Goal: Check status: Check status

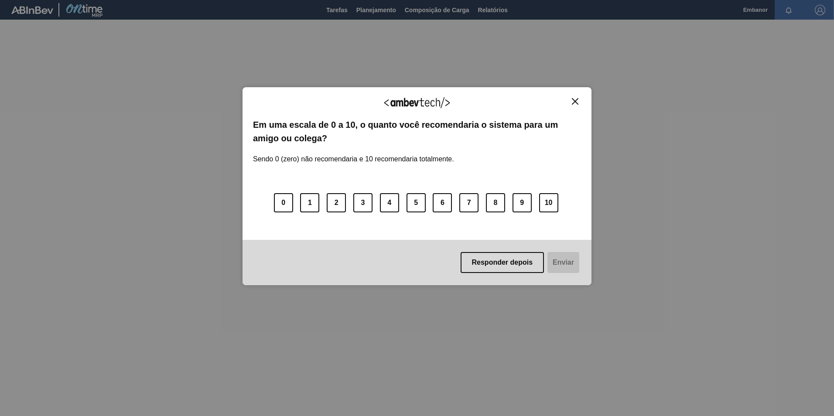
click at [579, 103] on button "Fechar" at bounding box center [576, 101] width 12 height 7
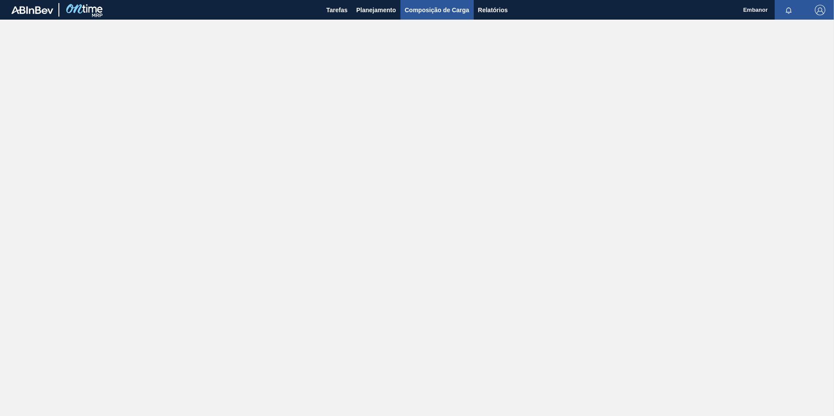
drag, startPoint x: 442, startPoint y: 7, endPoint x: 442, endPoint y: 13, distance: 5.7
click at [442, 7] on span "Composição de Carga" at bounding box center [437, 10] width 65 height 10
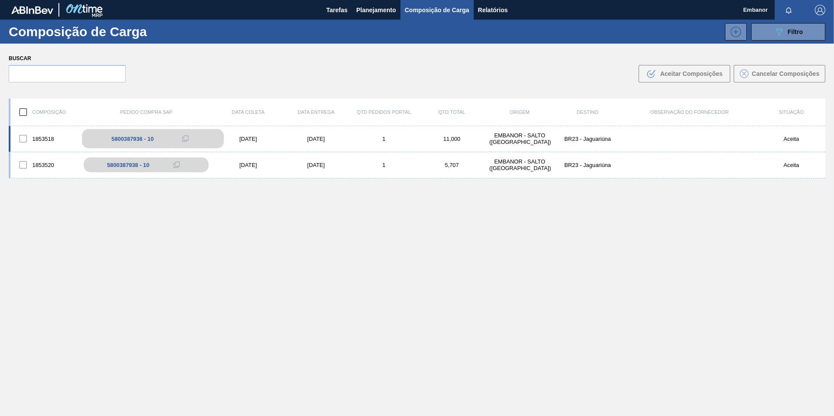
click at [117, 137] on div "5800387936 - 10" at bounding box center [133, 139] width 42 height 7
click at [24, 140] on div at bounding box center [23, 139] width 18 height 18
click at [22, 140] on div at bounding box center [23, 139] width 18 height 18
drag, startPoint x: 22, startPoint y: 140, endPoint x: 191, endPoint y: 138, distance: 168.9
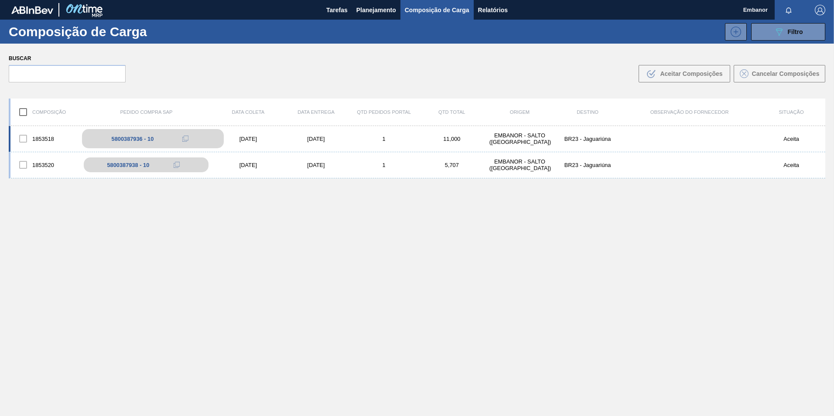
click at [191, 138] on div "5800387936 - 10" at bounding box center [153, 138] width 142 height 19
click at [182, 141] on icon at bounding box center [184, 139] width 4 height 4
click at [132, 144] on div "5800387936 - 10" at bounding box center [153, 138] width 142 height 19
click at [384, 10] on span "Planejamento" at bounding box center [377, 10] width 40 height 10
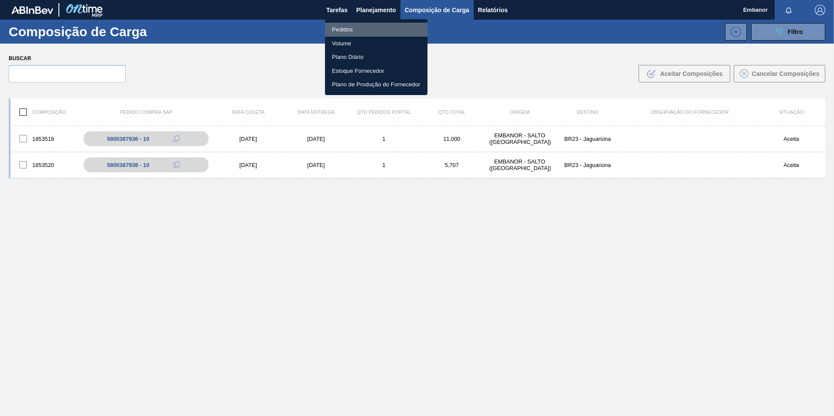
click at [383, 24] on li "Pedidos" at bounding box center [376, 30] width 103 height 14
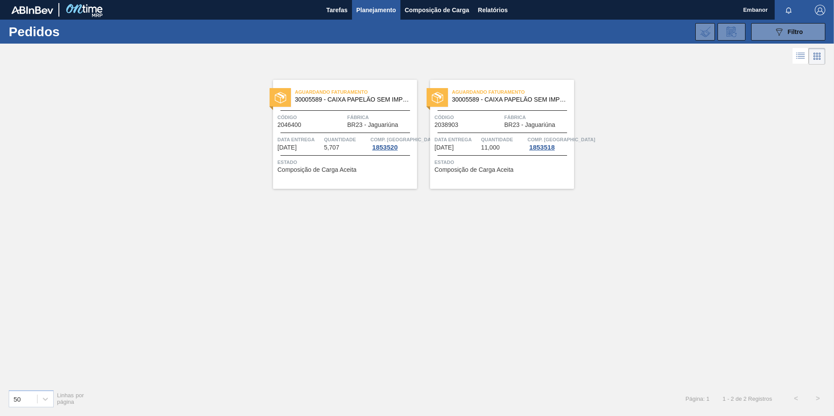
click at [512, 95] on span "Aguardando Faturamento" at bounding box center [513, 92] width 122 height 9
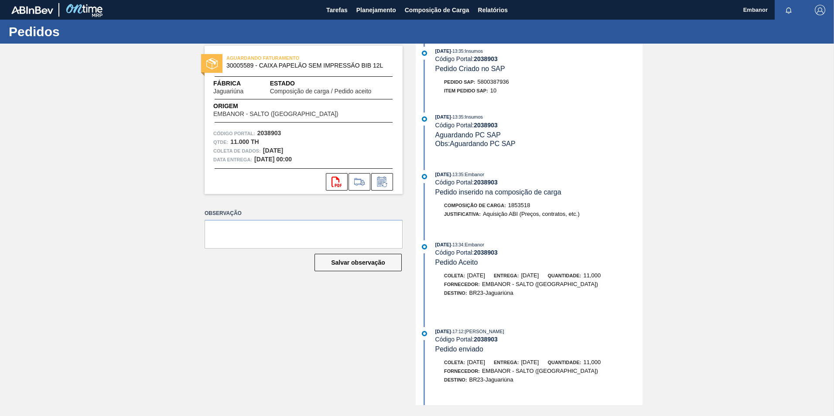
scroll to position [117, 0]
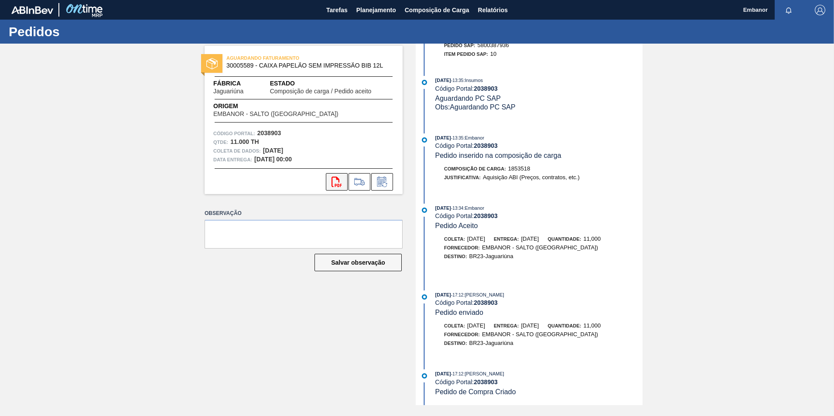
click at [332, 179] on icon at bounding box center [337, 182] width 10 height 10
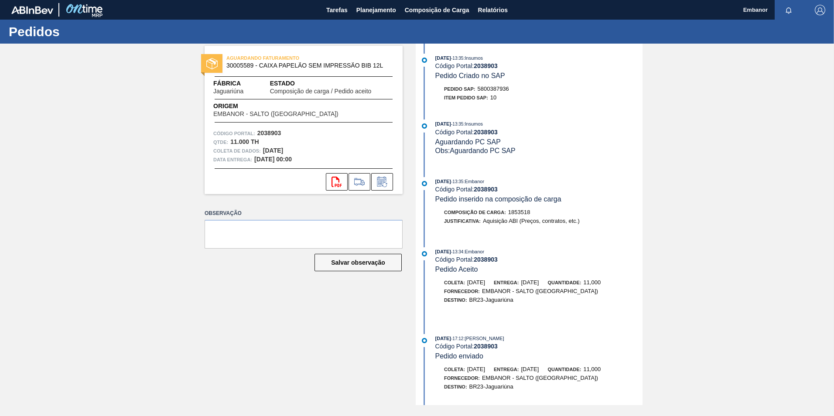
scroll to position [0, 0]
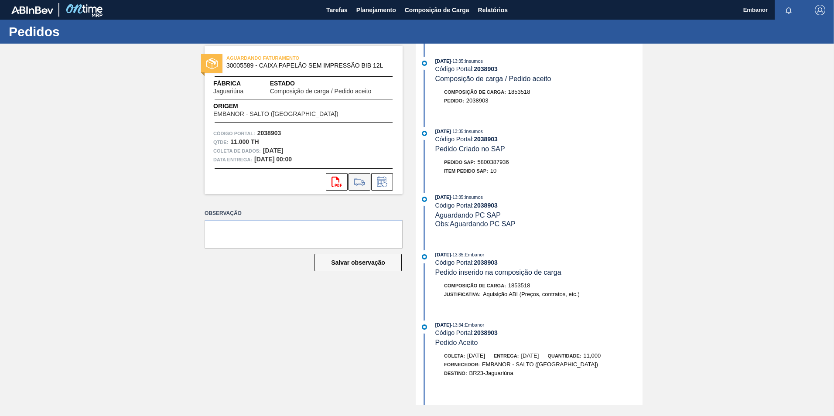
click at [364, 175] on button at bounding box center [360, 181] width 22 height 17
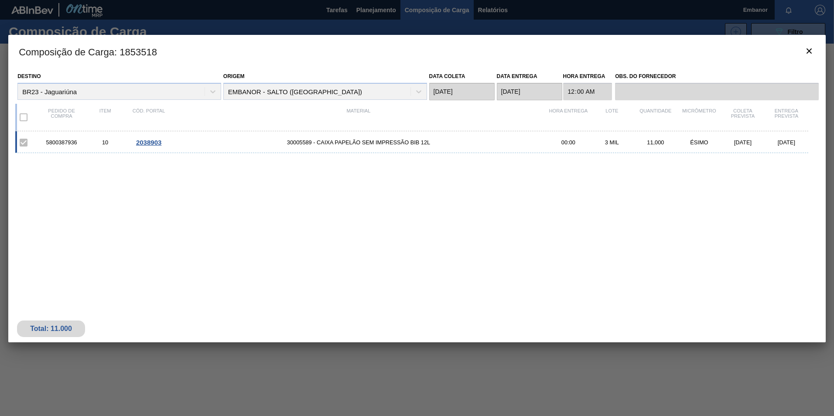
click at [157, 145] on span "2038903" at bounding box center [148, 142] width 25 height 7
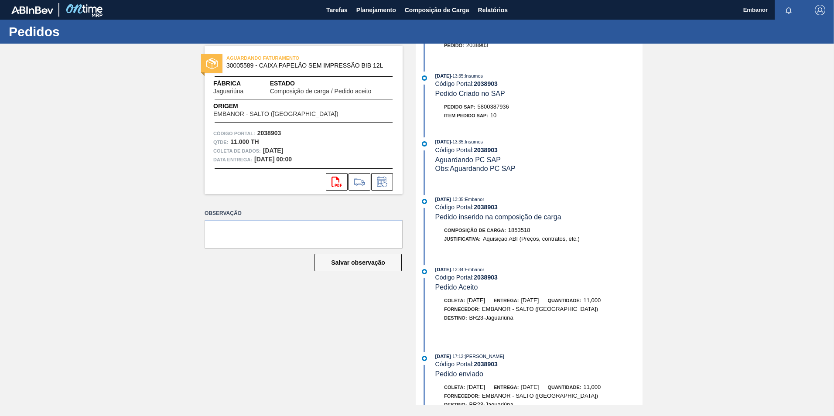
scroll to position [117, 0]
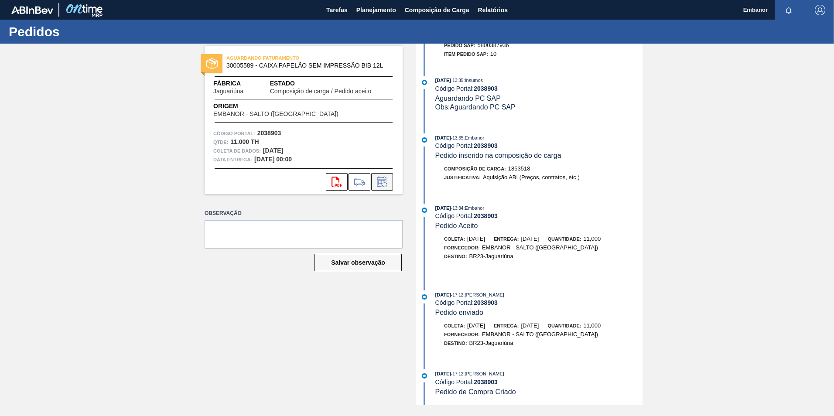
click at [387, 181] on icon at bounding box center [382, 182] width 14 height 10
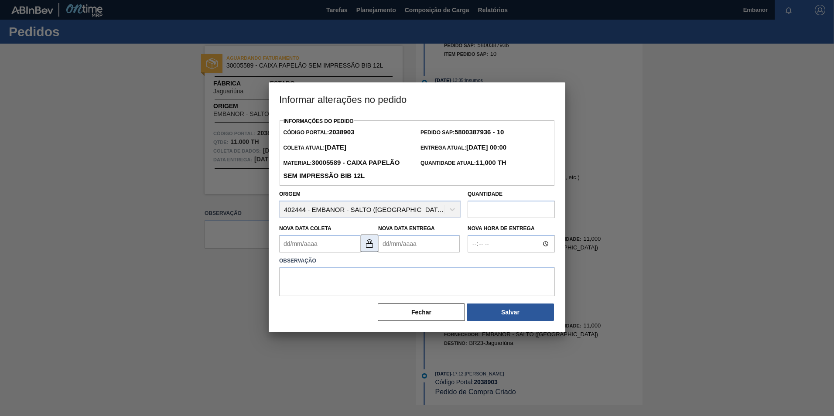
click at [367, 244] on img at bounding box center [369, 243] width 10 height 10
click at [427, 312] on button "Fechar" at bounding box center [421, 312] width 87 height 17
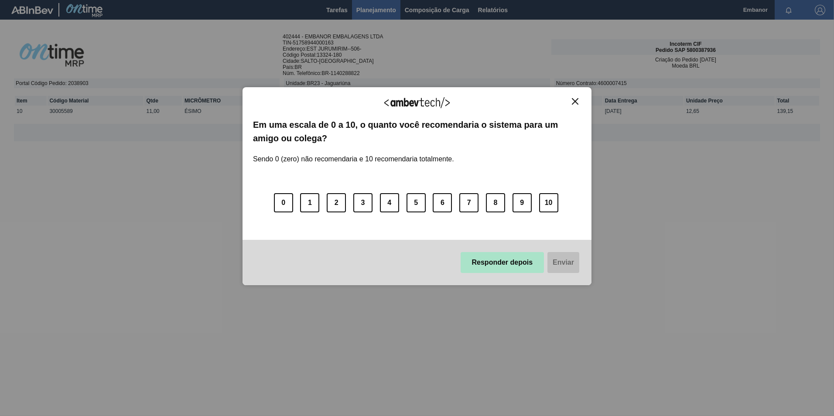
click at [522, 269] on button "Responder depois" at bounding box center [503, 262] width 84 height 21
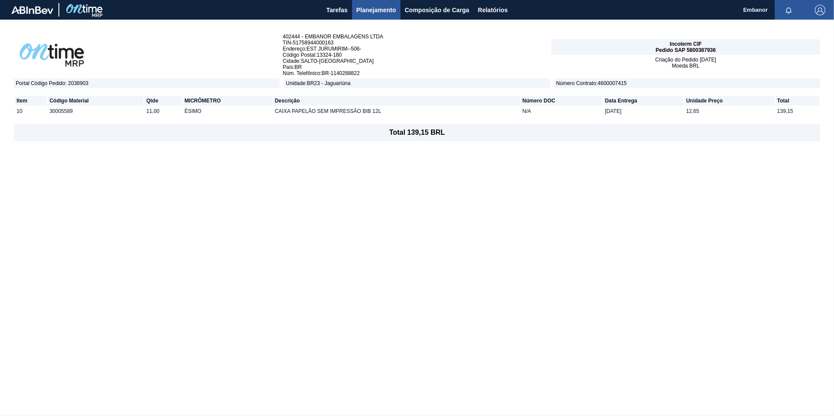
click at [481, 269] on div "402444 - EMBANOR EMBALAGENS LTDA TIN - 51758944000163 Endereço : EST JURUMIRIM-…" at bounding box center [417, 218] width 834 height 396
